Goal: Task Accomplishment & Management: Use online tool/utility

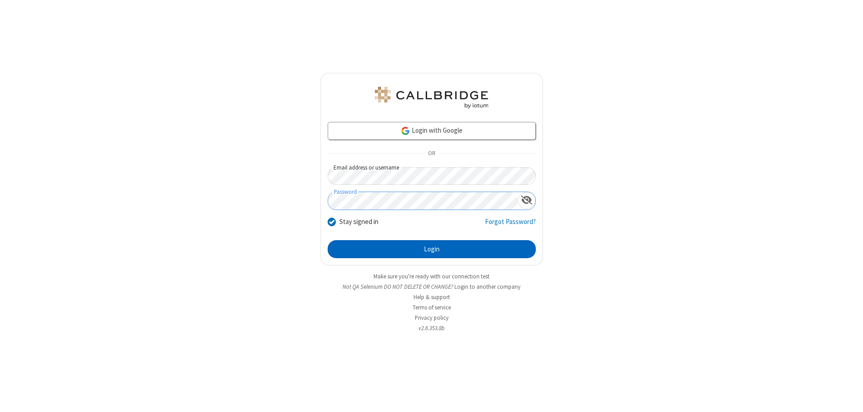
click at [431, 249] on button "Login" at bounding box center [432, 249] width 208 height 18
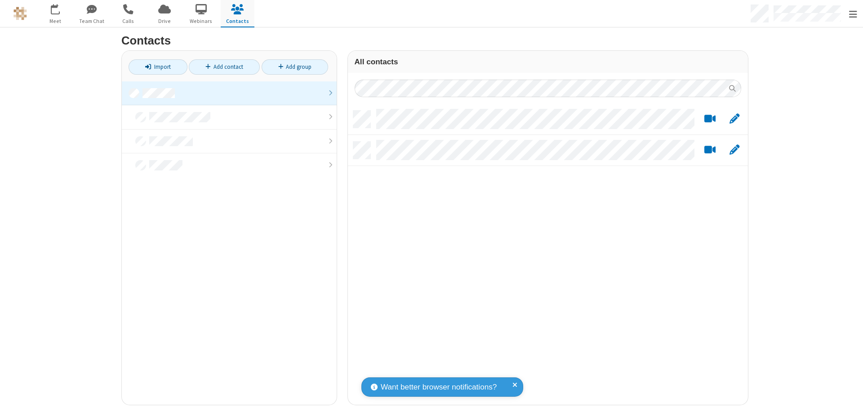
scroll to position [294, 393]
